Goal: Task Accomplishment & Management: Manage account settings

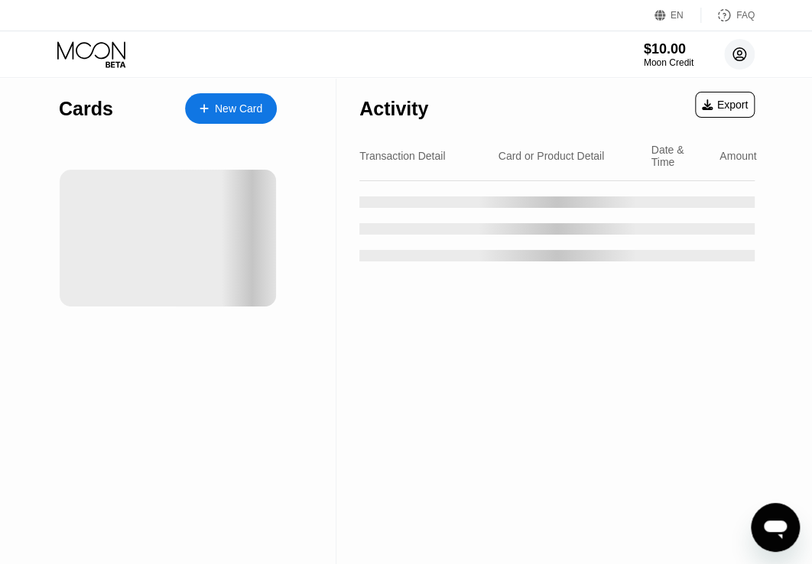
click at [741, 60] on circle at bounding box center [739, 54] width 31 height 31
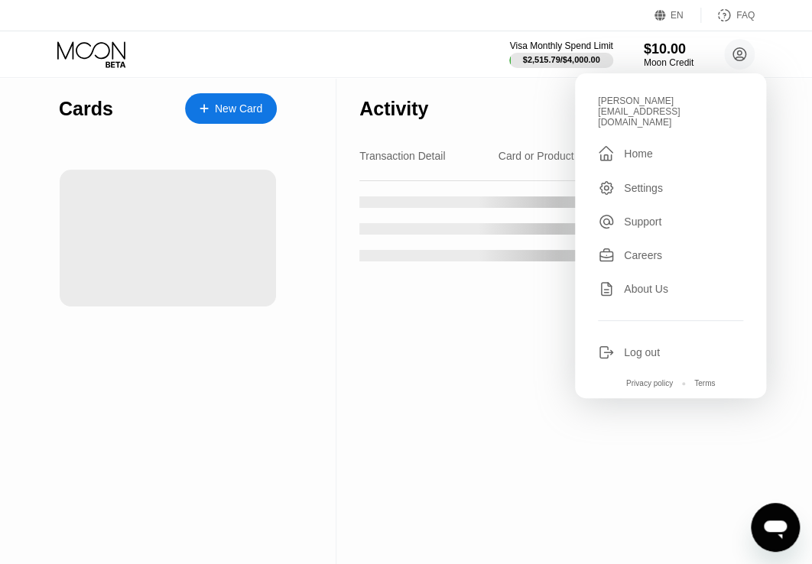
click at [642, 346] on div "Log out" at bounding box center [642, 352] width 36 height 12
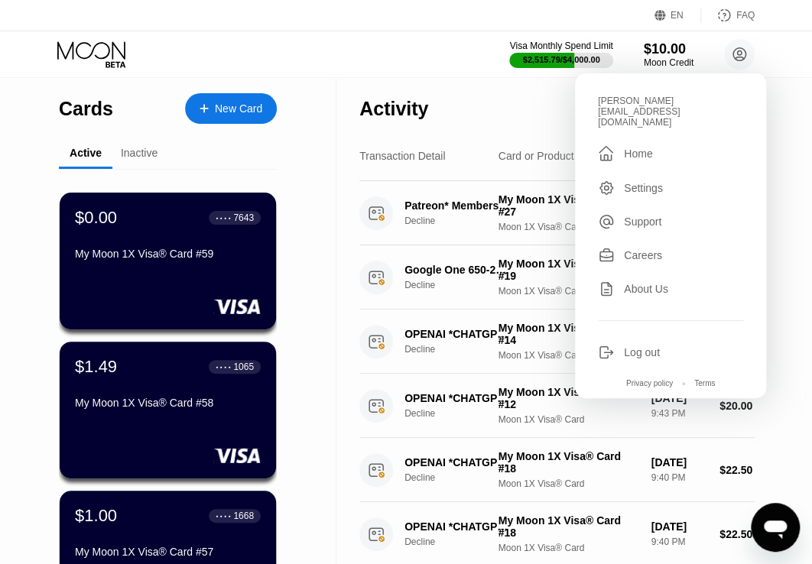
click at [630, 346] on div "Log out" at bounding box center [642, 352] width 36 height 12
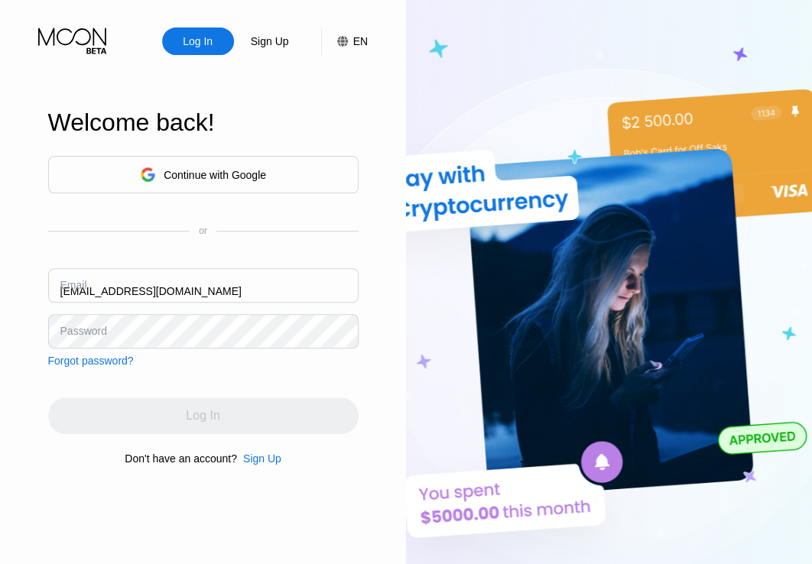
drag, startPoint x: 0, startPoint y: 0, endPoint x: 184, endPoint y: 296, distance: 348.2
click at [184, 296] on input "monimon670@gmail.com" at bounding box center [203, 285] width 310 height 34
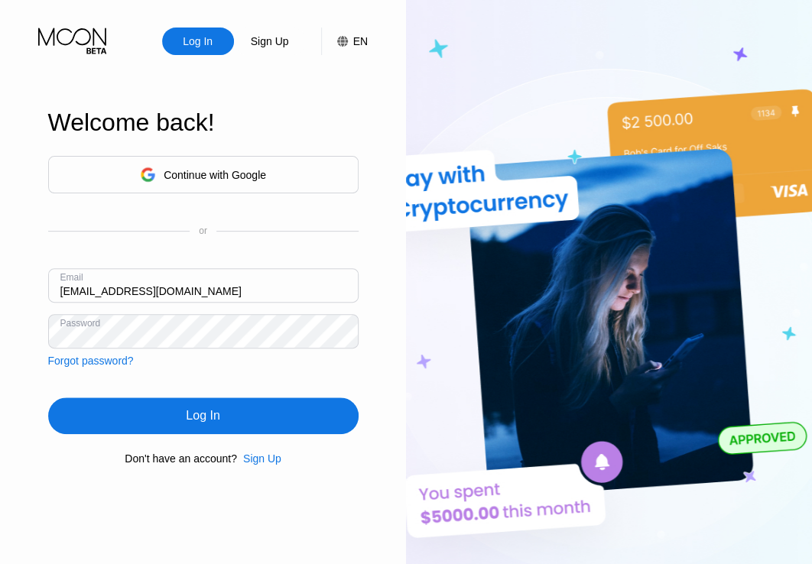
click at [184, 296] on input "monimon670@gmail.com" at bounding box center [203, 285] width 310 height 34
paste input "[EMAIL_ADDRESS][DOMAIN_NAME]"
type input "[EMAIL_ADDRESS][DOMAIN_NAME]"
click at [171, 417] on div "Log In" at bounding box center [203, 416] width 310 height 37
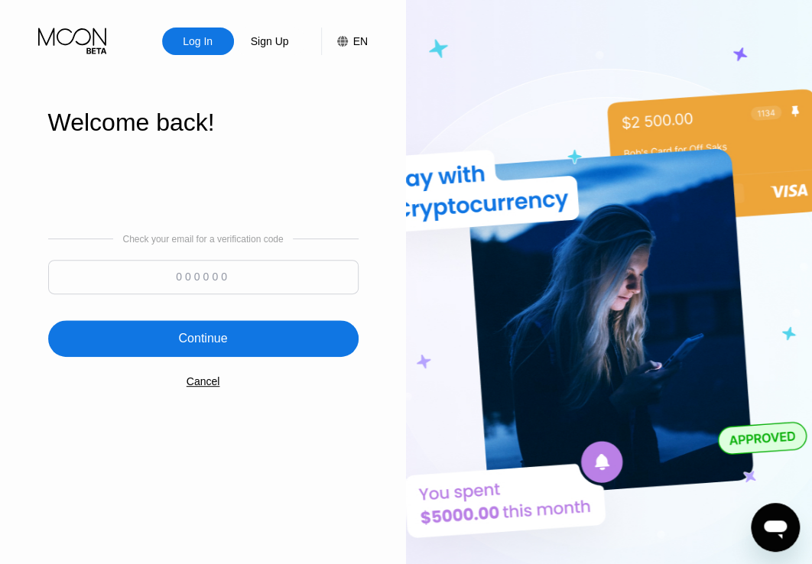
click at [190, 281] on input at bounding box center [203, 277] width 310 height 34
paste input "589336"
type input "589336"
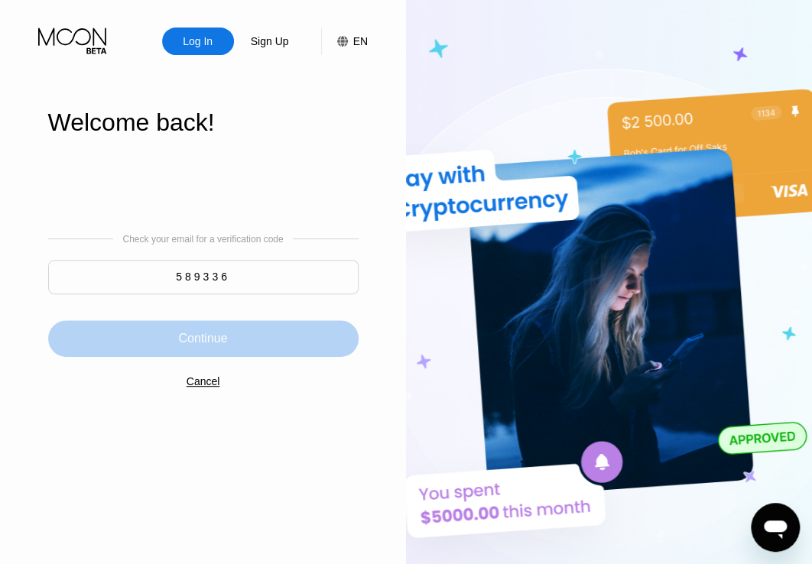
click at [174, 340] on div "Continue" at bounding box center [203, 338] width 310 height 37
